Goal: Task Accomplishment & Management: Complete application form

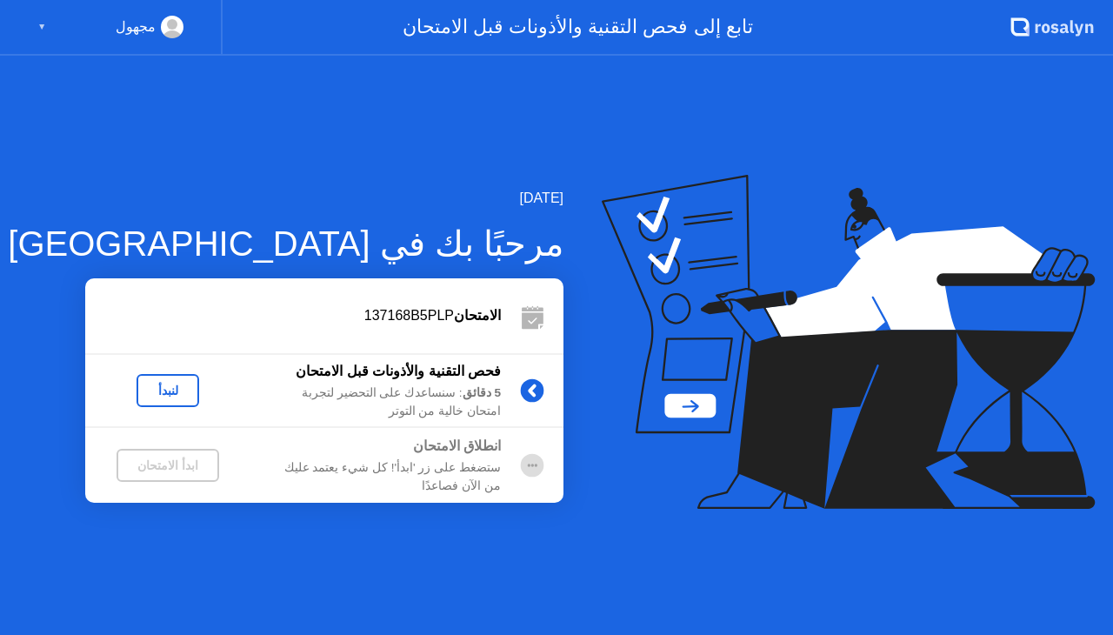
click at [168, 387] on div "لنبدأ" at bounding box center [167, 391] width 49 height 14
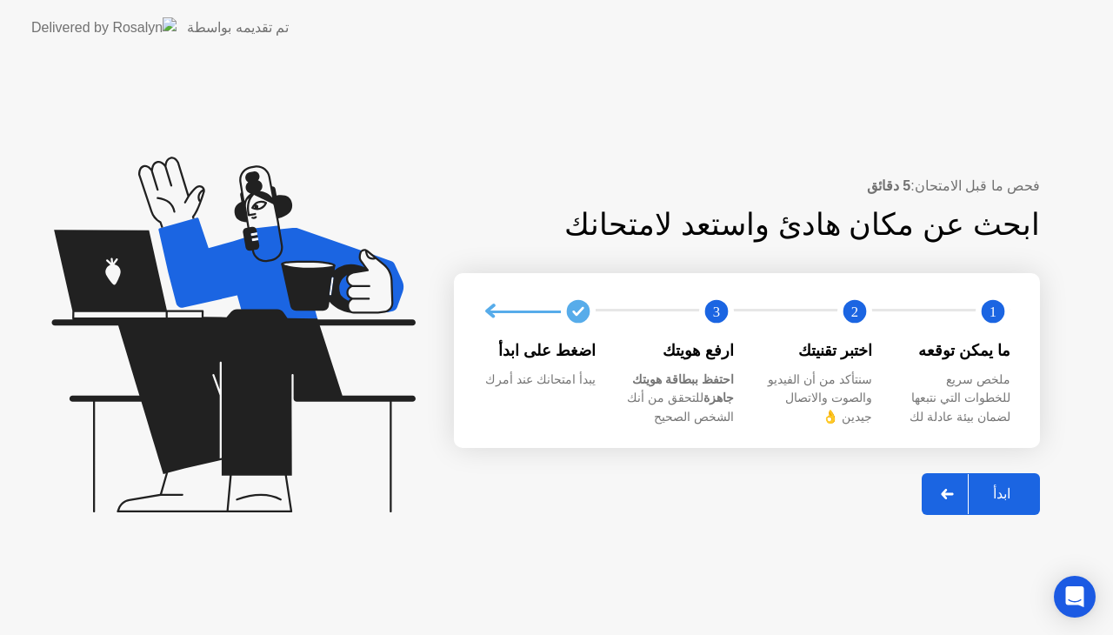
click at [168, 387] on icon at bounding box center [233, 335] width 364 height 356
click at [987, 492] on div "ابدأ" at bounding box center [1002, 493] width 66 height 17
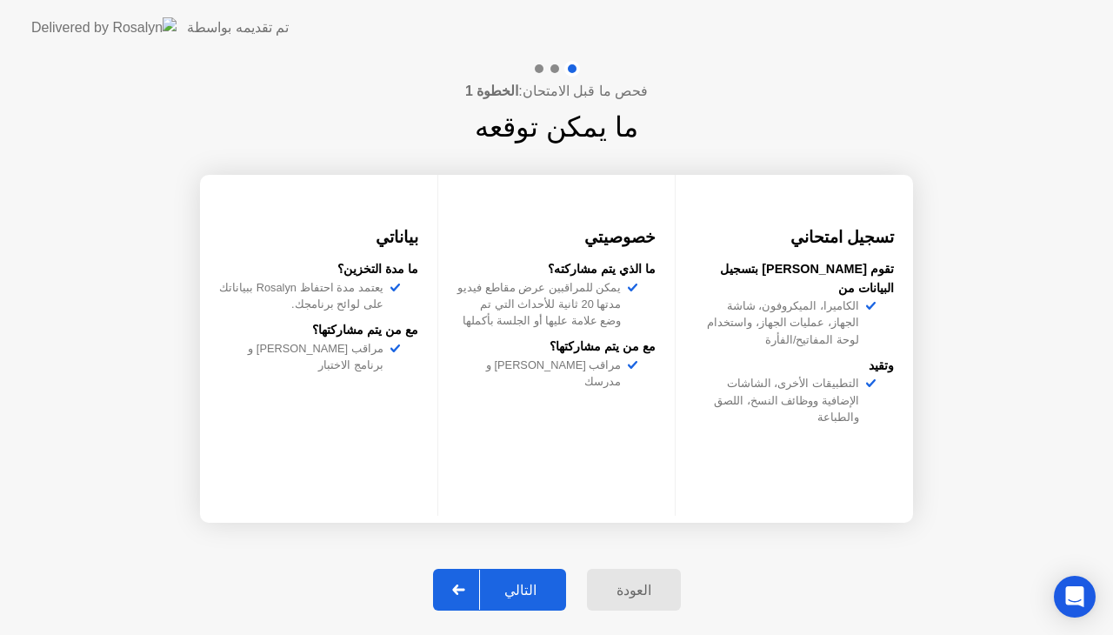
click at [530, 589] on div "التالي" at bounding box center [520, 590] width 81 height 17
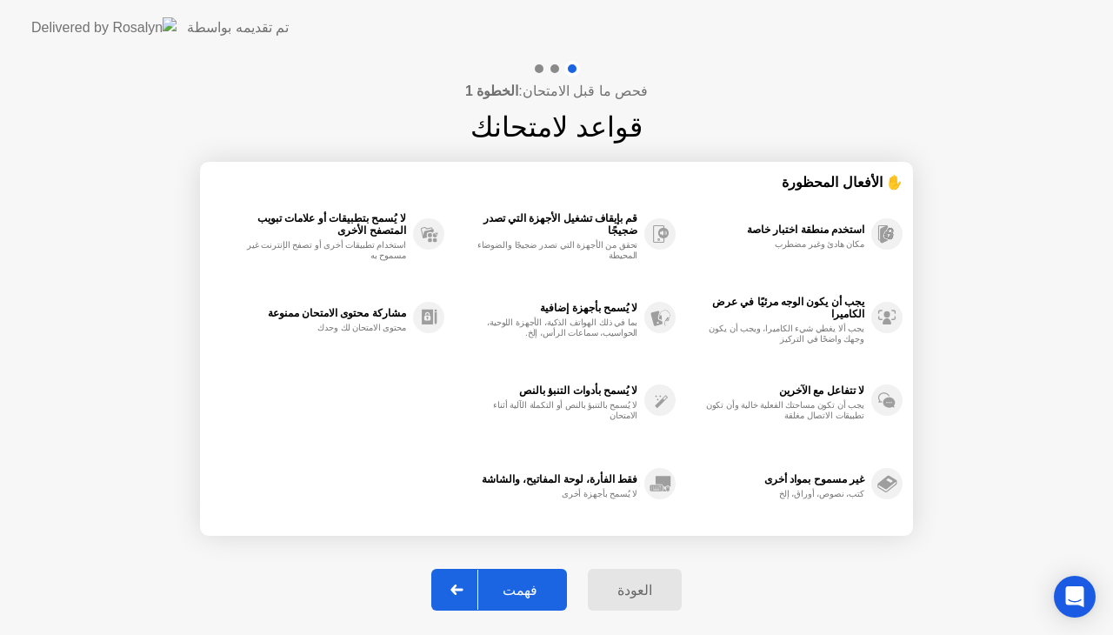
click at [530, 589] on div "فهمت" at bounding box center [519, 590] width 83 height 17
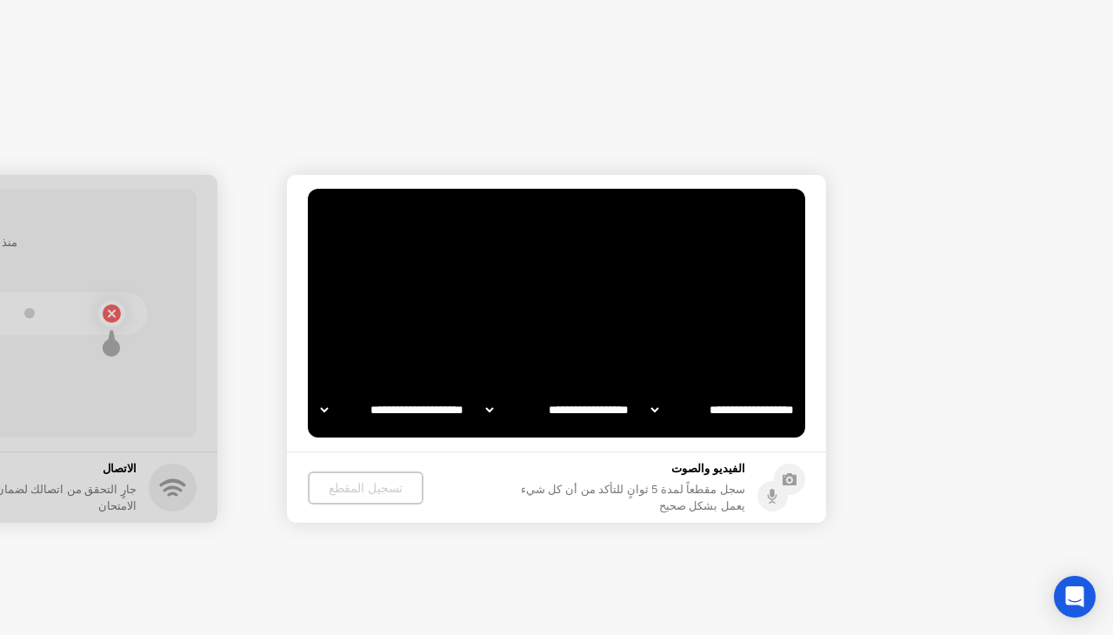
select select "**********"
select select "*******"
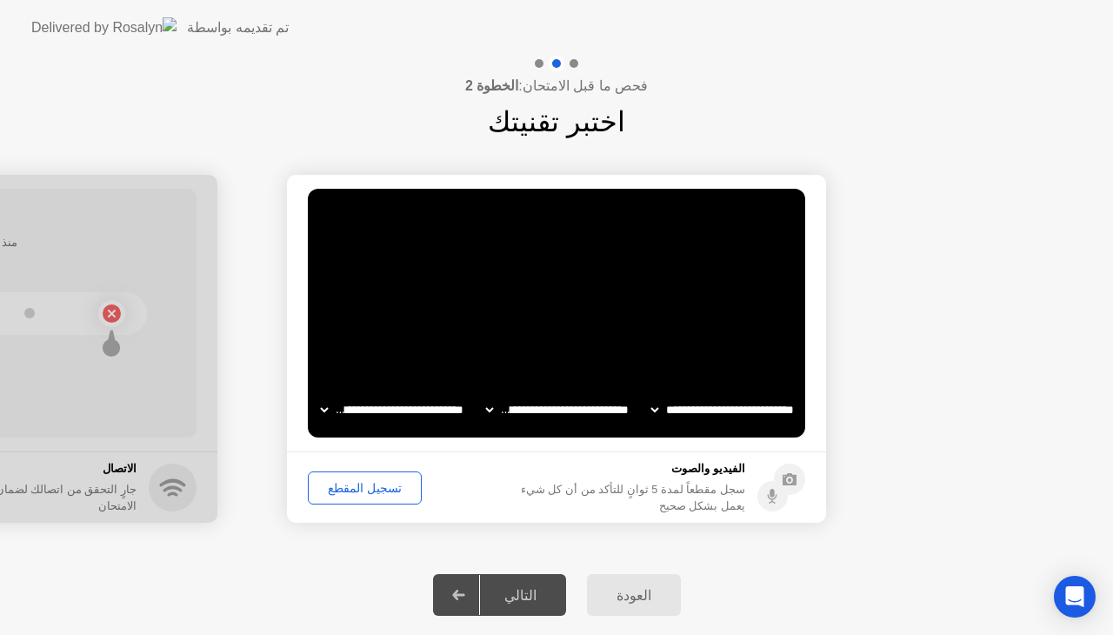
click at [369, 490] on div "تسجيل المقطع" at bounding box center [365, 488] width 102 height 14
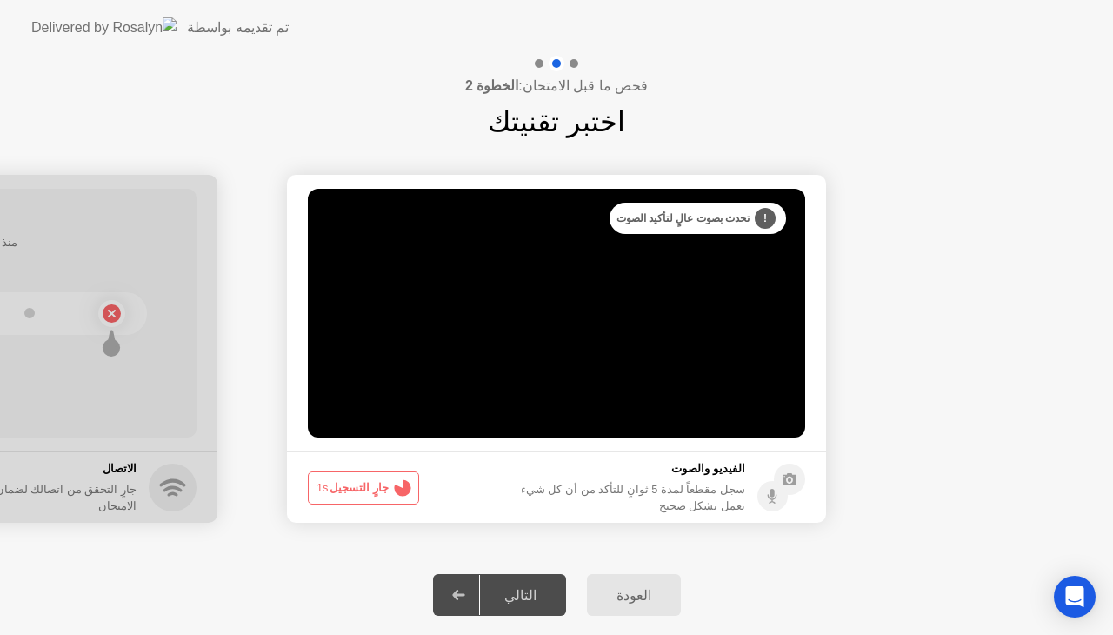
click at [376, 482] on button "جارٍ التسجيل 1s" at bounding box center [363, 487] width 111 height 33
click at [376, 482] on button "جارٍ التسجيل 0s" at bounding box center [363, 487] width 111 height 33
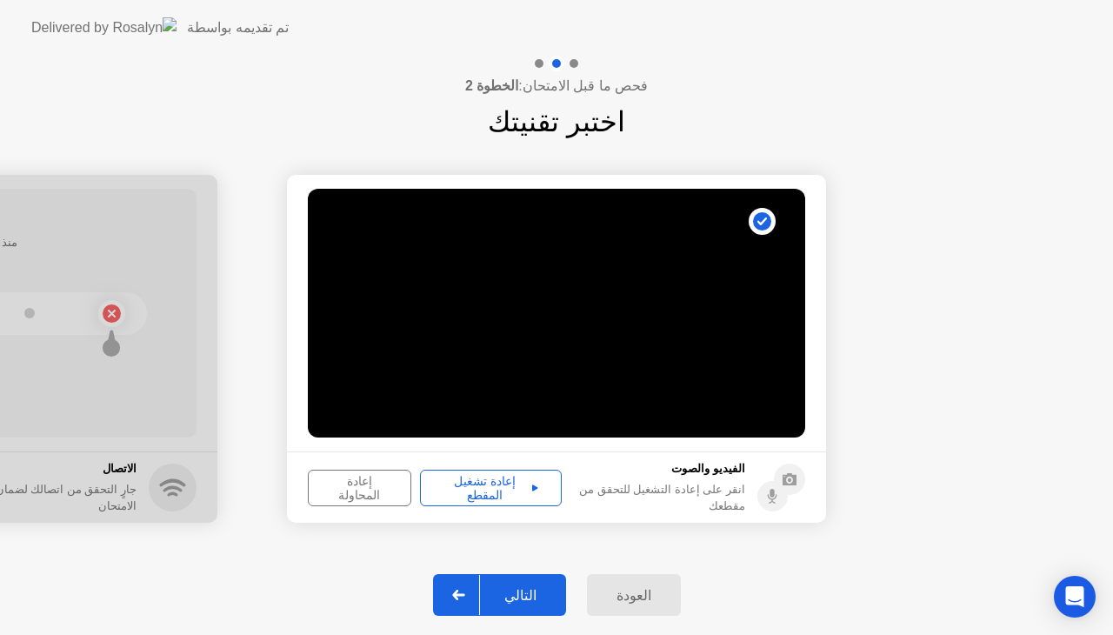
click at [515, 598] on div "التالي" at bounding box center [520, 595] width 81 height 17
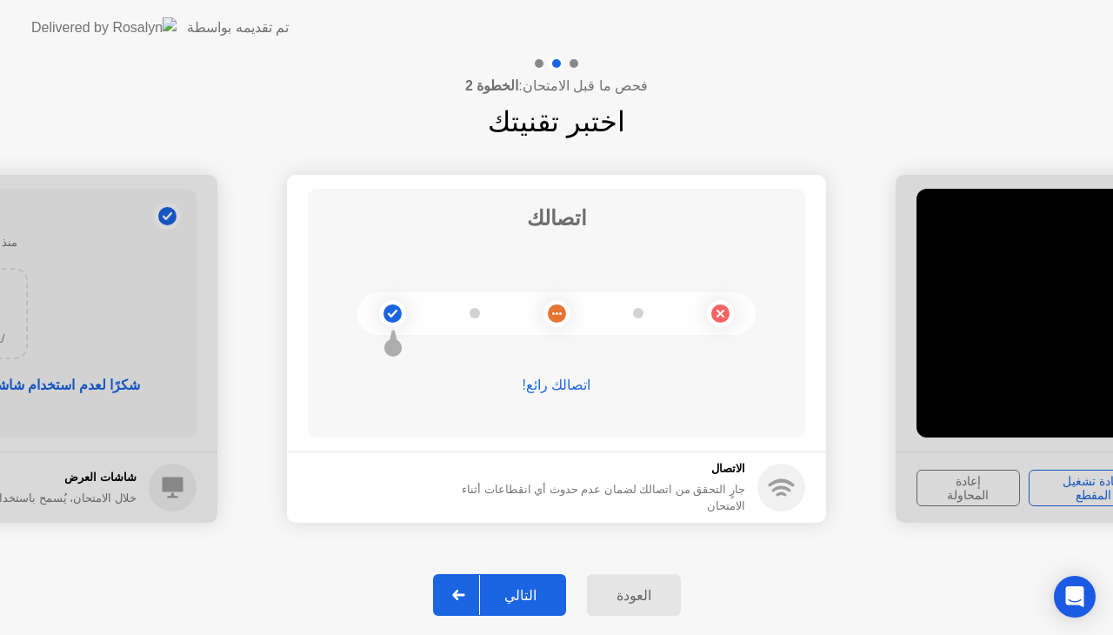
click at [515, 596] on div "التالي" at bounding box center [520, 595] width 81 height 17
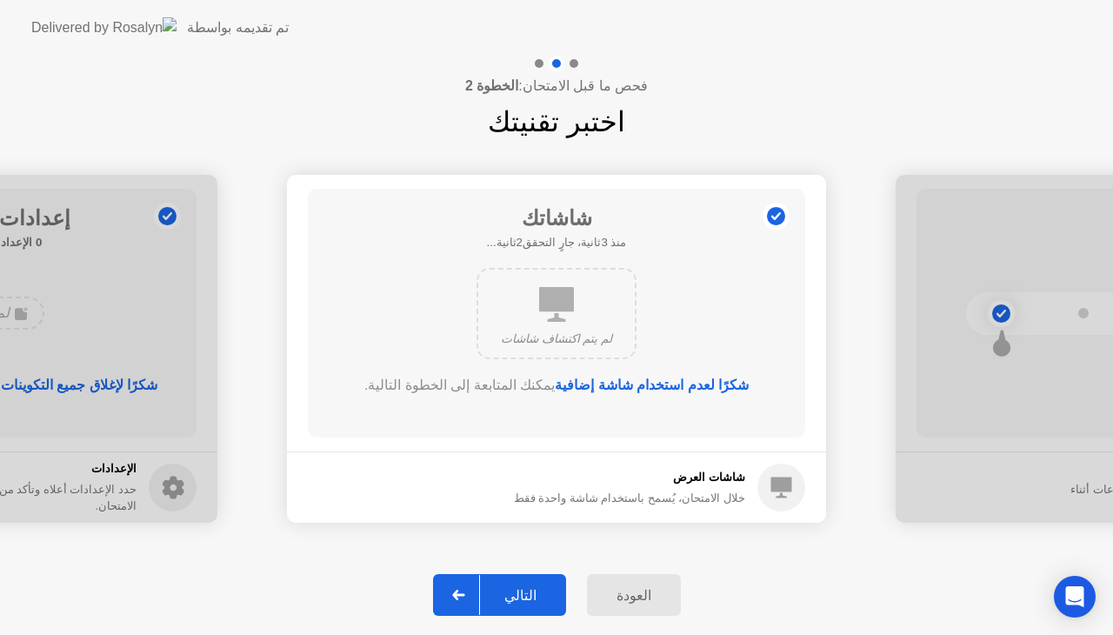
click at [515, 596] on div "التالي" at bounding box center [520, 595] width 81 height 17
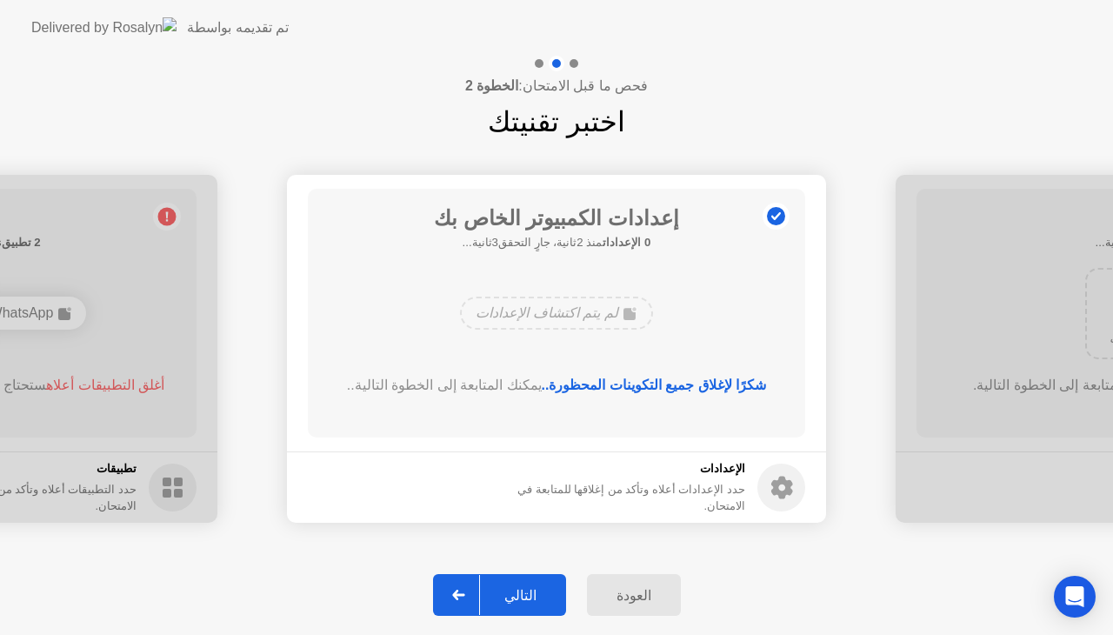
click at [515, 596] on div "التالي" at bounding box center [520, 595] width 81 height 17
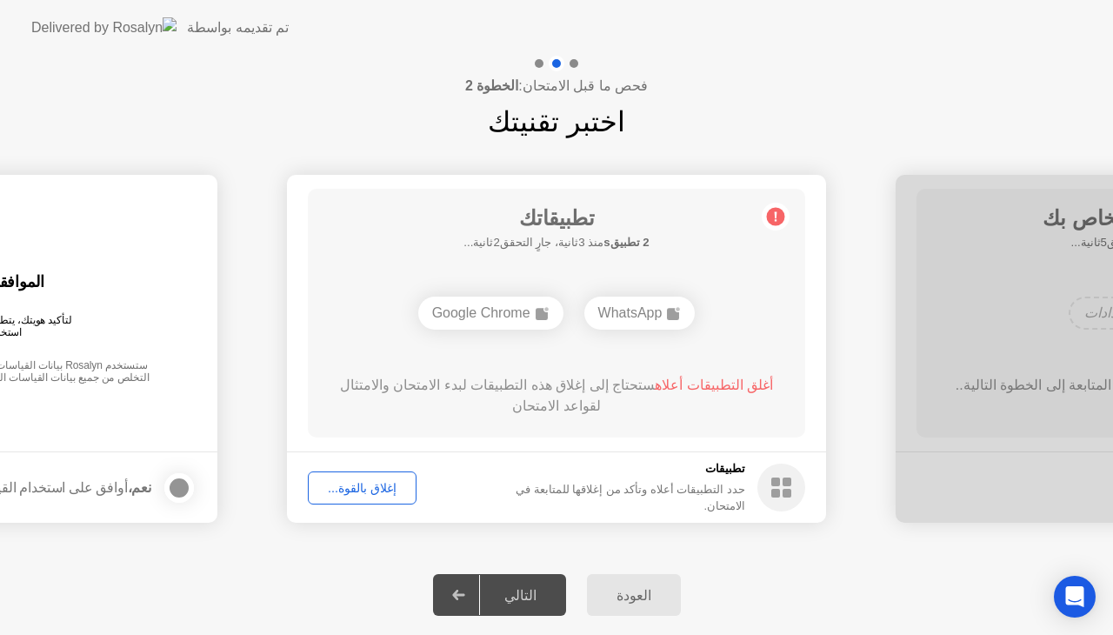
click at [368, 488] on div "إغلاق بالقوة..." at bounding box center [362, 488] width 97 height 14
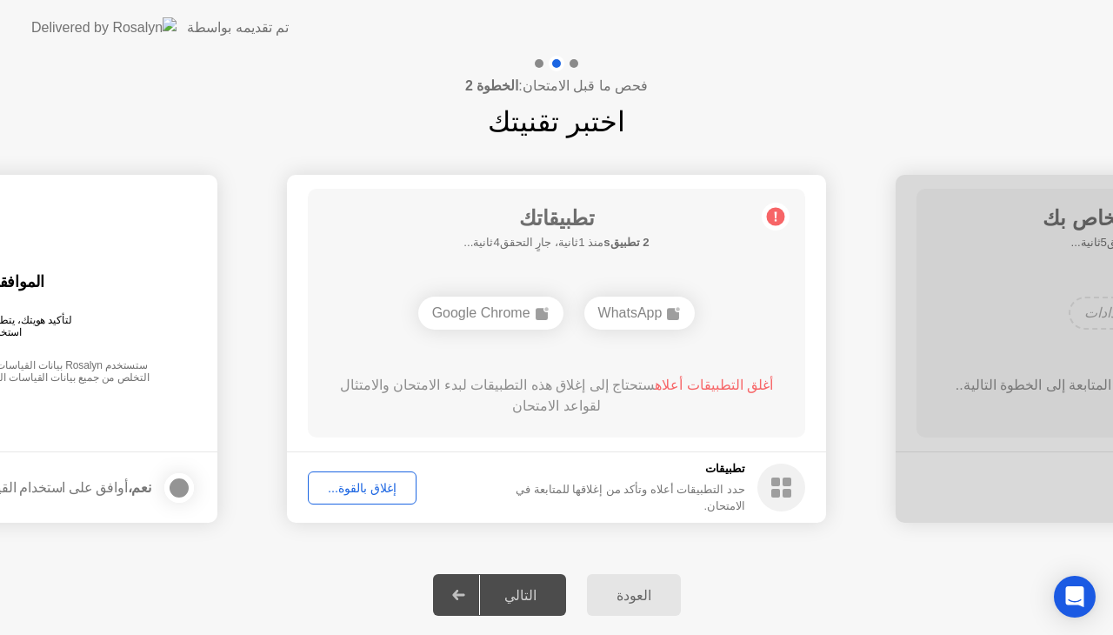
click at [383, 487] on div "إغلاق بالقوة..." at bounding box center [362, 488] width 97 height 14
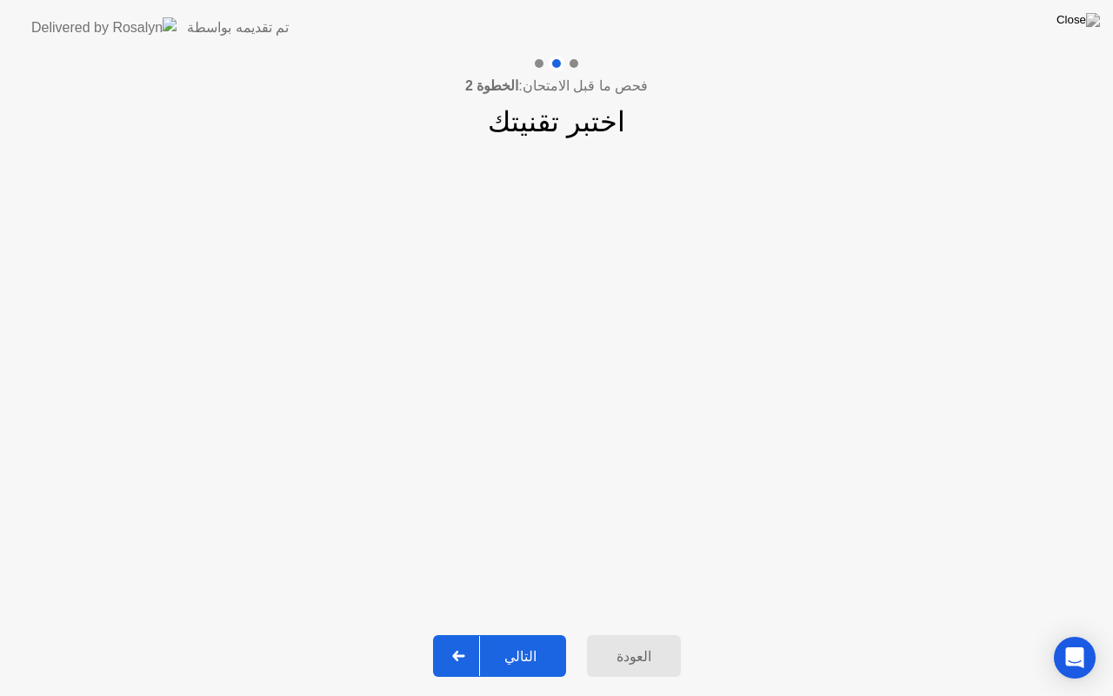
click at [534, 634] on div "التالي" at bounding box center [520, 656] width 81 height 17
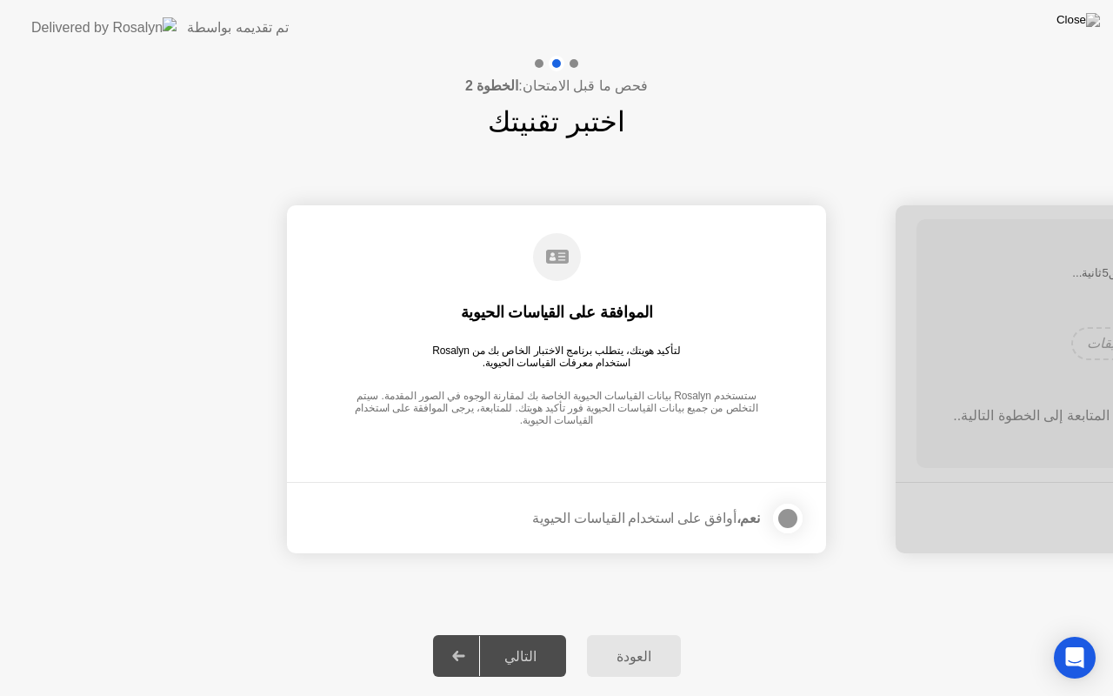
click at [781, 518] on div at bounding box center [788, 518] width 21 height 21
click at [527, 634] on div "التالي" at bounding box center [520, 656] width 81 height 17
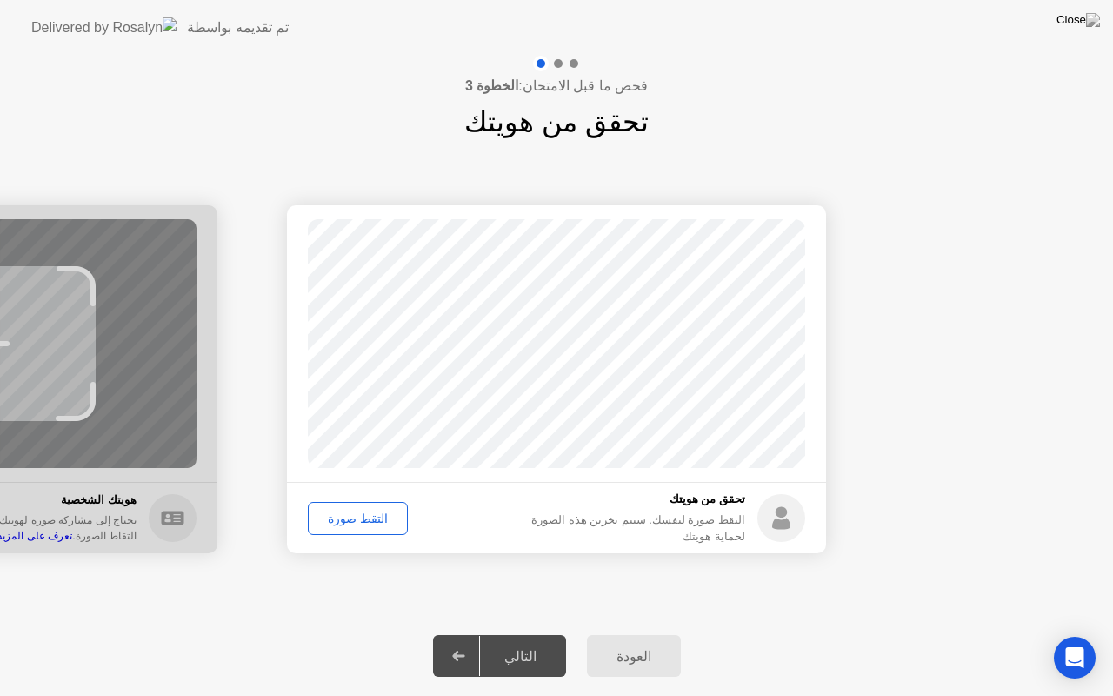
click at [527, 634] on div "التالي" at bounding box center [520, 656] width 81 height 17
click at [351, 512] on div "التقط صورة" at bounding box center [358, 518] width 88 height 14
click at [351, 512] on div "إعادة الالتقاط" at bounding box center [361, 518] width 95 height 14
click at [355, 518] on div "التقط صورة" at bounding box center [358, 518] width 88 height 14
click at [524, 634] on div "التالي" at bounding box center [520, 656] width 81 height 17
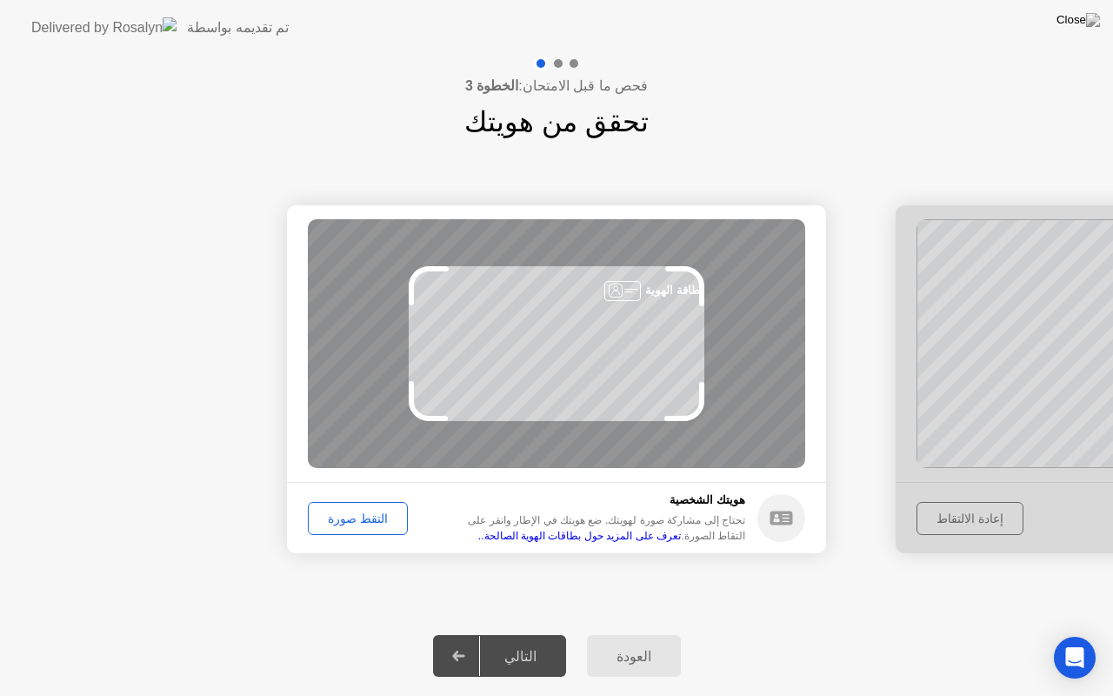
click at [365, 521] on div "التقط صورة" at bounding box center [358, 518] width 88 height 14
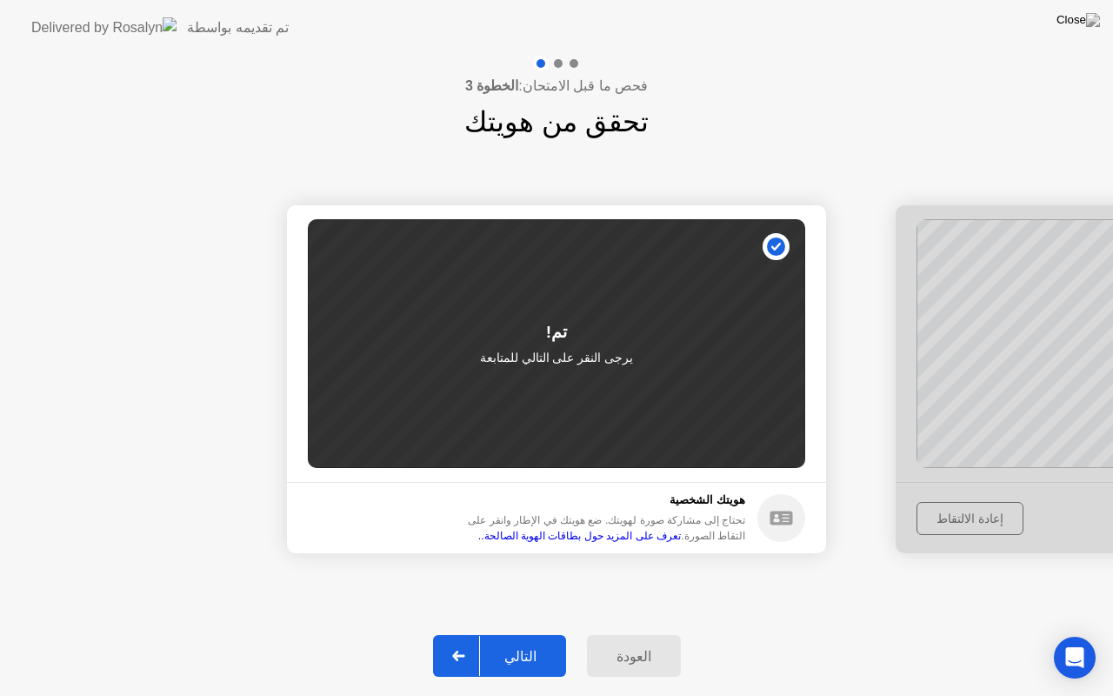
click at [526, 634] on div "التالي" at bounding box center [520, 656] width 81 height 17
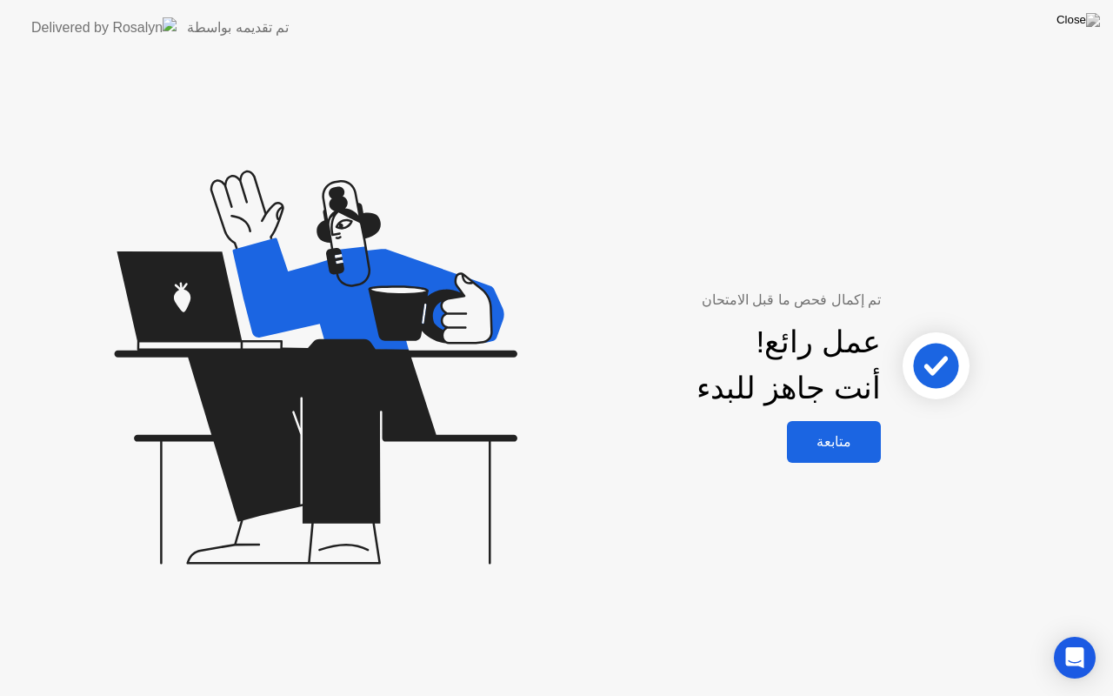
click at [838, 447] on div "متابعة" at bounding box center [833, 441] width 83 height 17
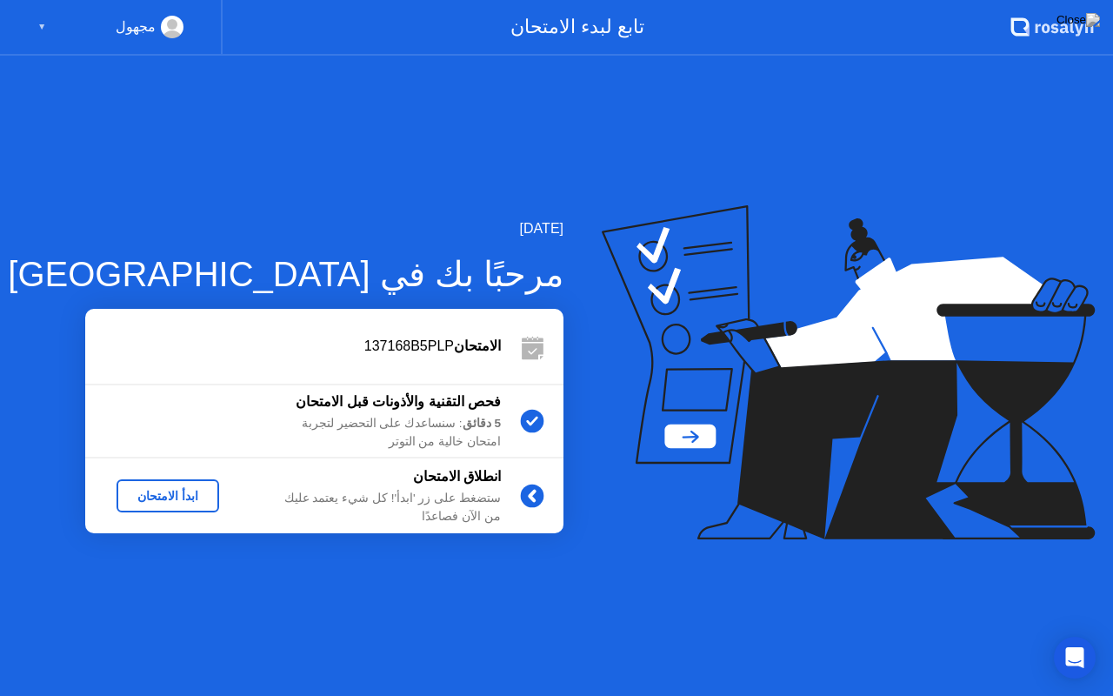
click at [164, 496] on div "ابدأ الامتحان" at bounding box center [167, 496] width 89 height 14
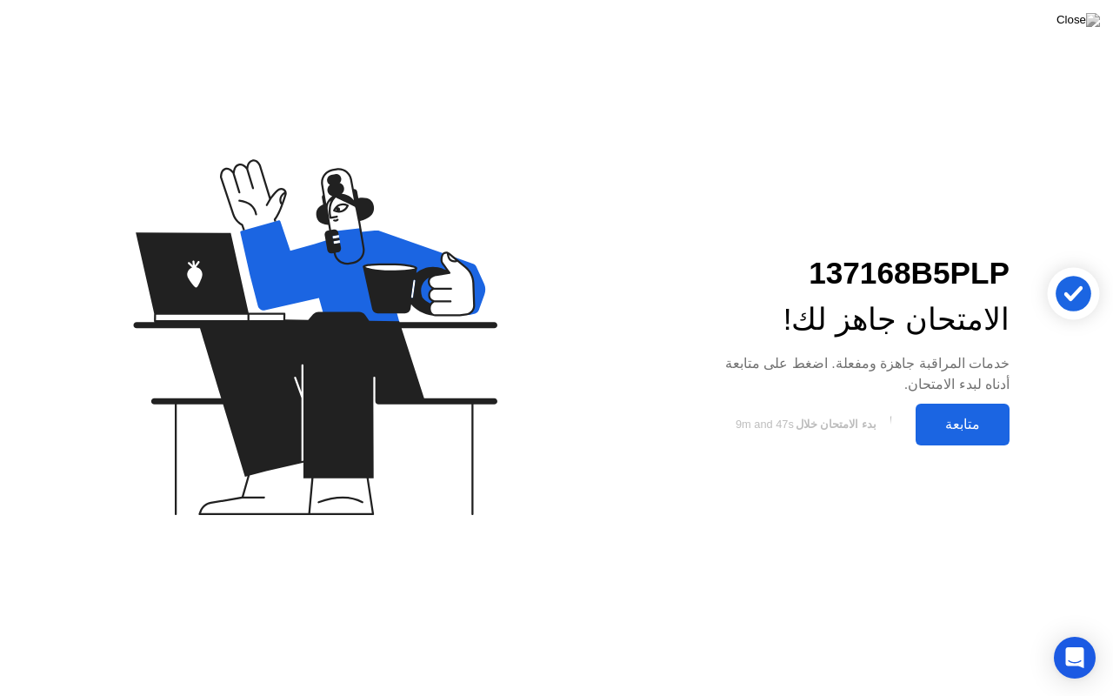
click at [948, 427] on div "متابعة" at bounding box center [962, 424] width 83 height 17
